Goal: Task Accomplishment & Management: Manage account settings

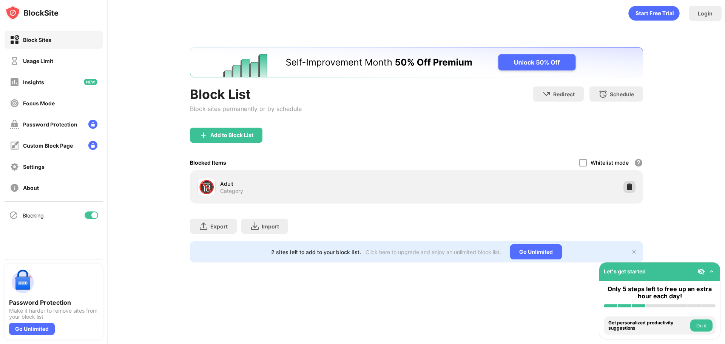
click at [633, 183] on div at bounding box center [629, 187] width 12 height 12
